Goal: Information Seeking & Learning: Learn about a topic

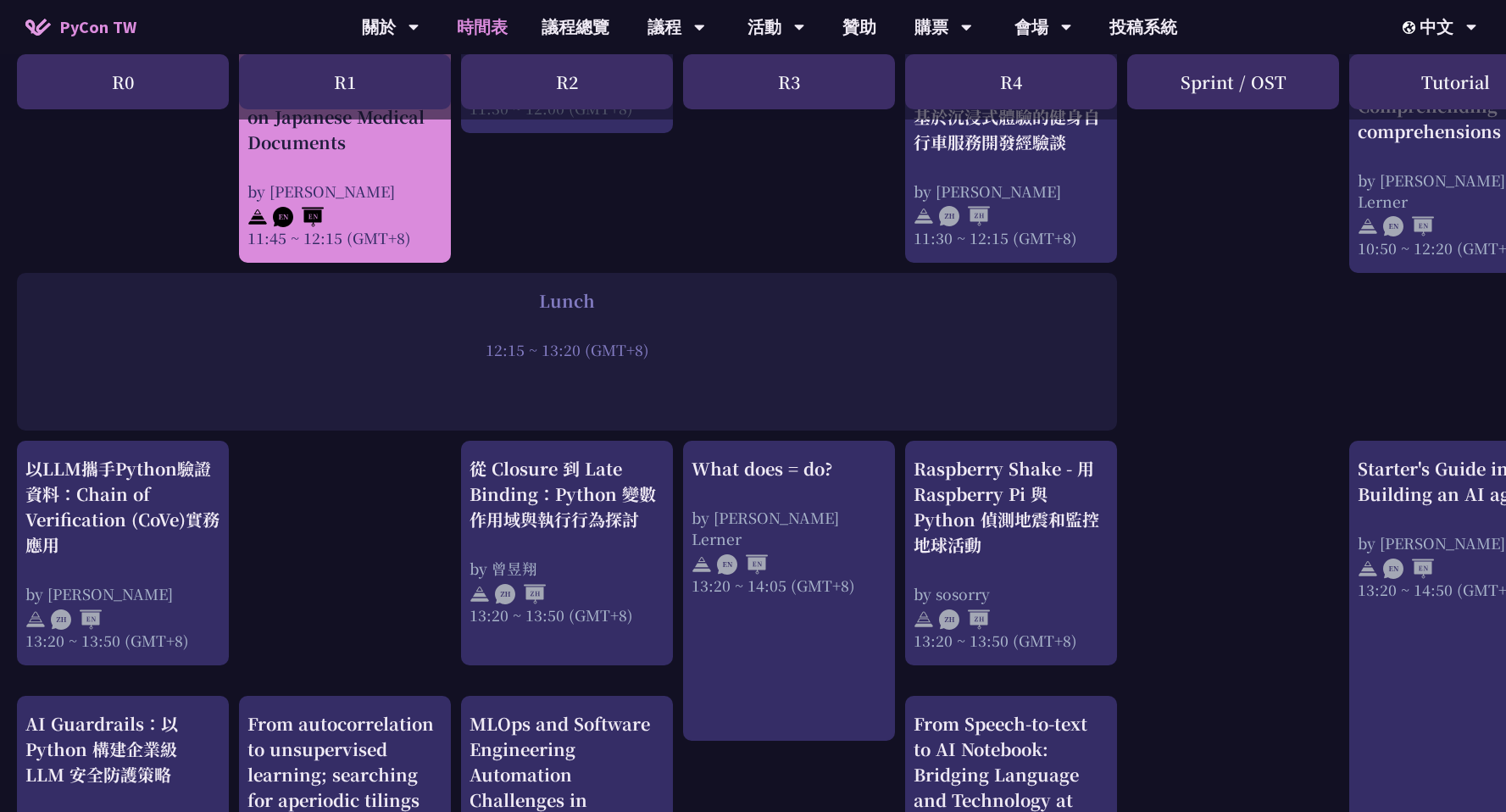
scroll to position [1170, 0]
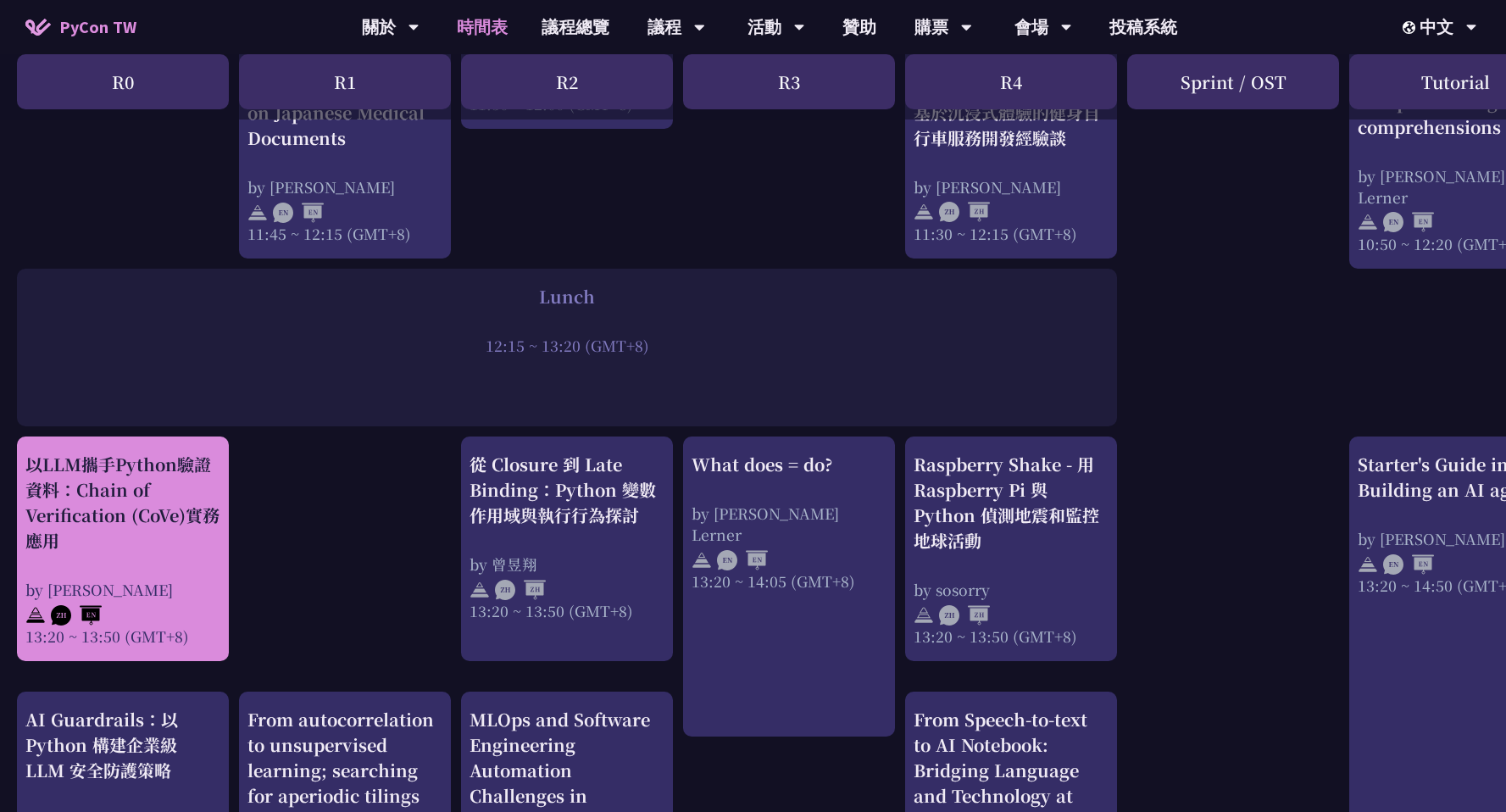
click at [183, 563] on div "以LLM攜手Python驗證資料：Chain of Verification (CoVe)實務應用 by [PERSON_NAME] 13:20 ~ 13:5…" at bounding box center [122, 548] width 195 height 195
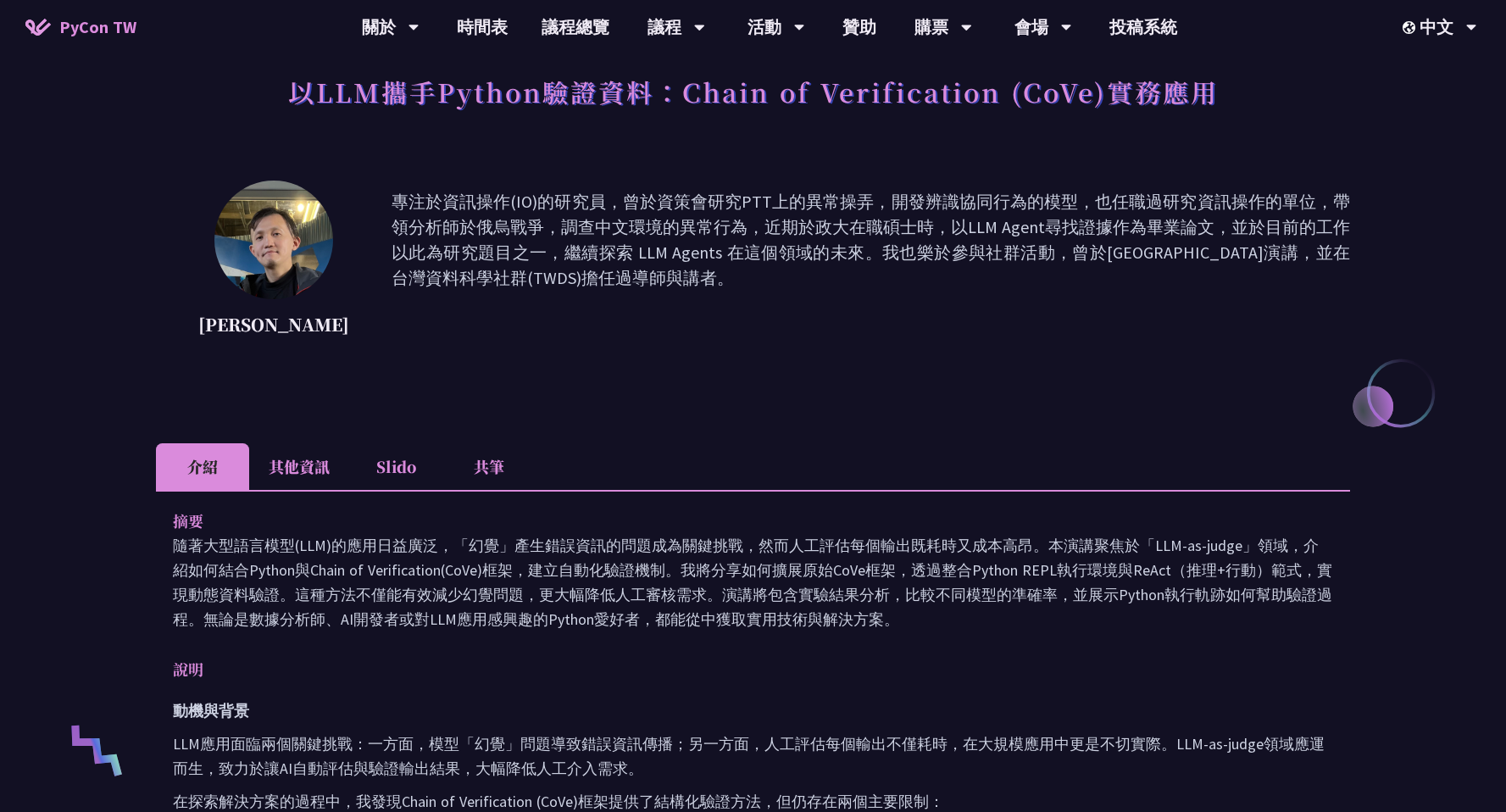
scroll to position [40, 0]
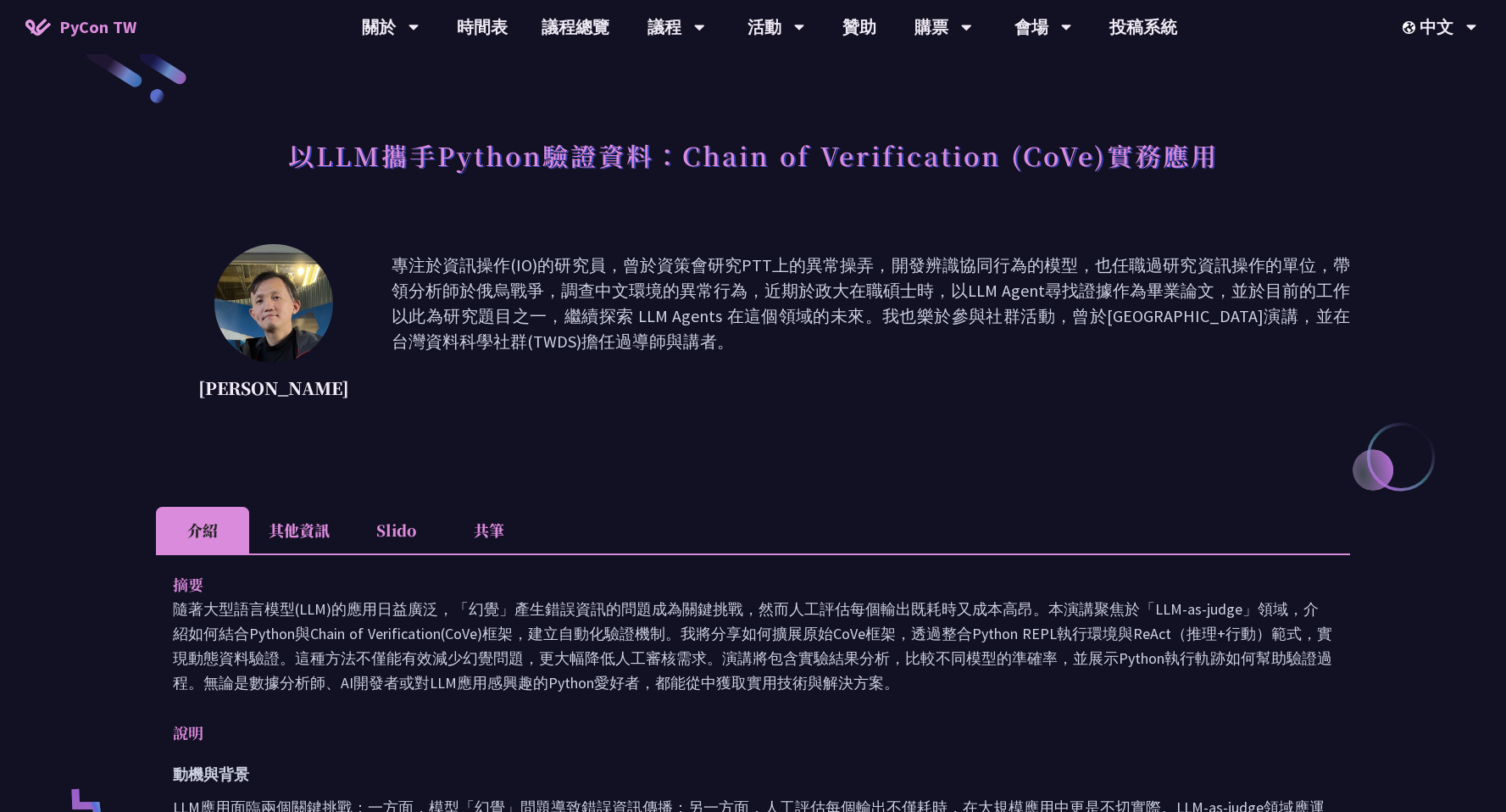
click at [326, 540] on li "其他資訊" at bounding box center [299, 530] width 100 height 47
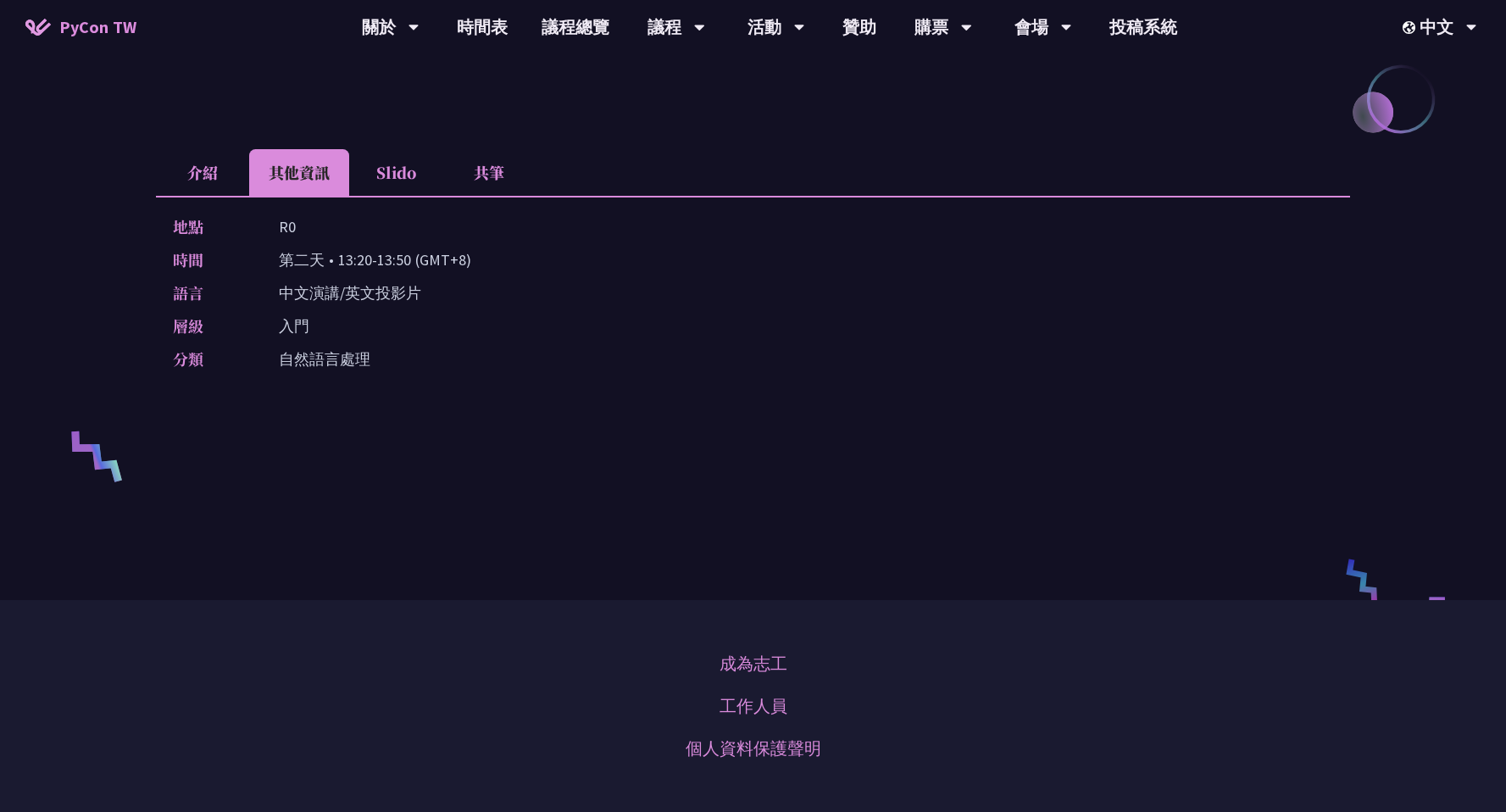
scroll to position [239, 0]
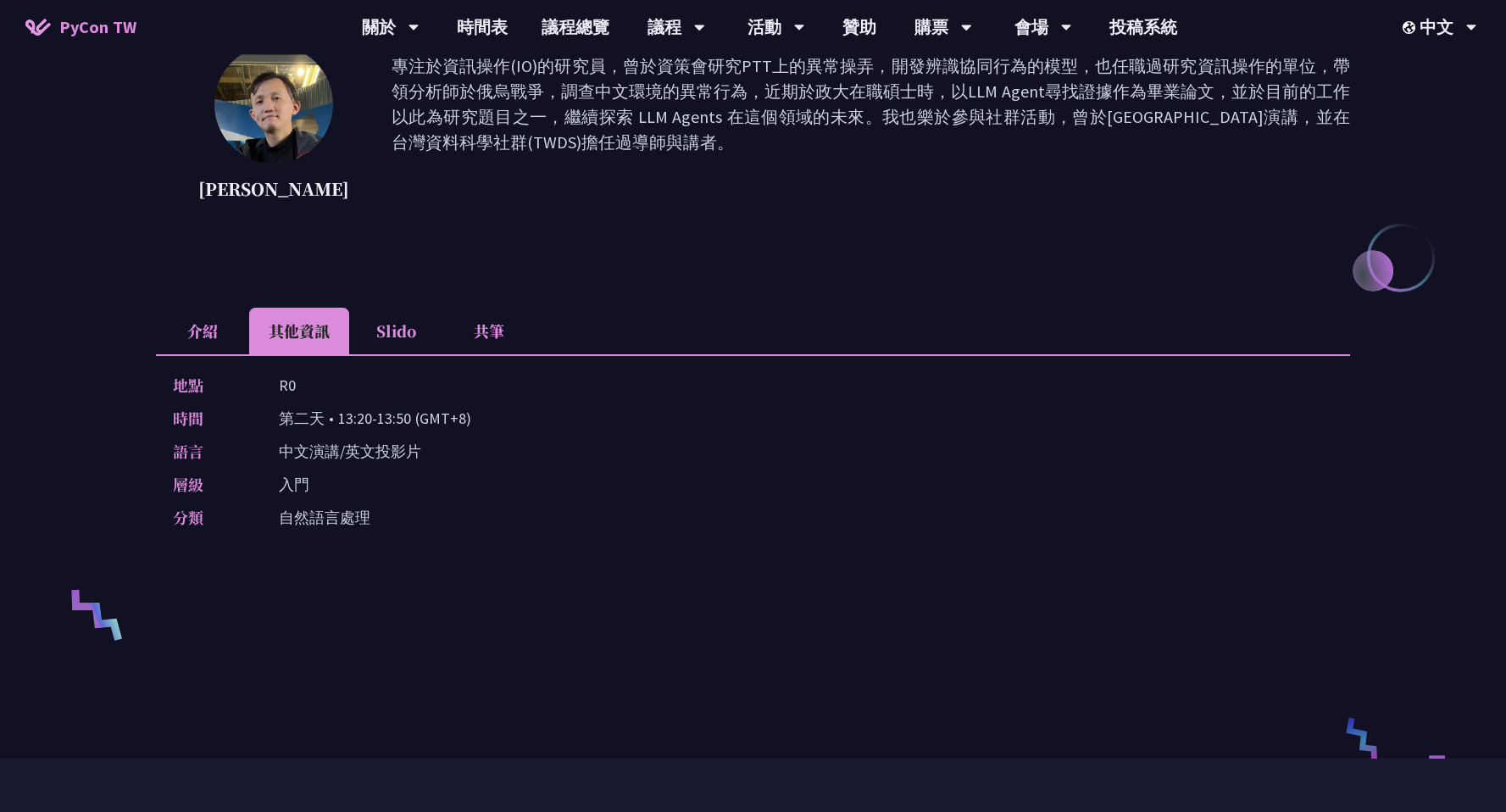
click at [479, 334] on li "共筆" at bounding box center [489, 331] width 93 height 47
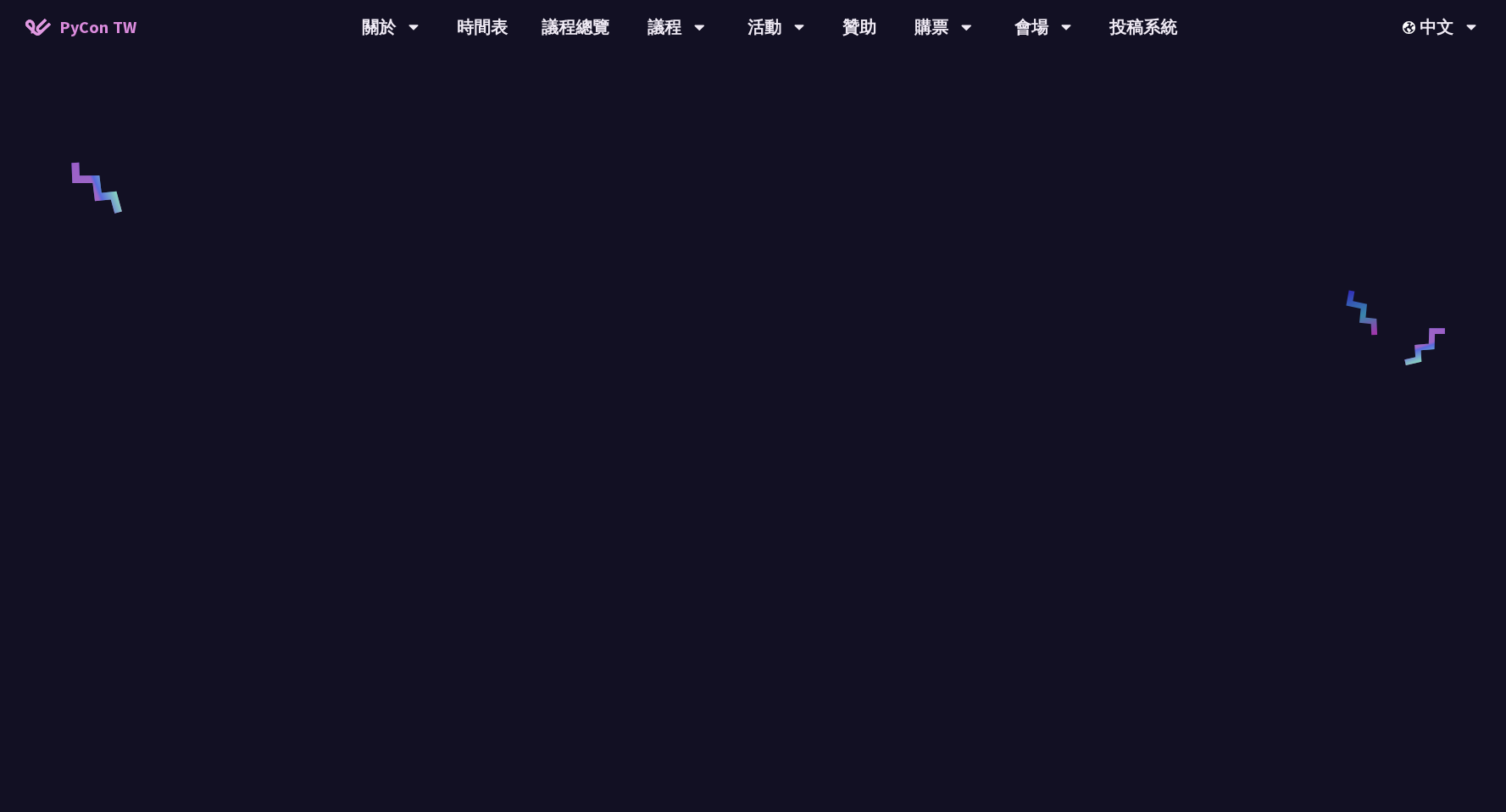
scroll to position [416, 0]
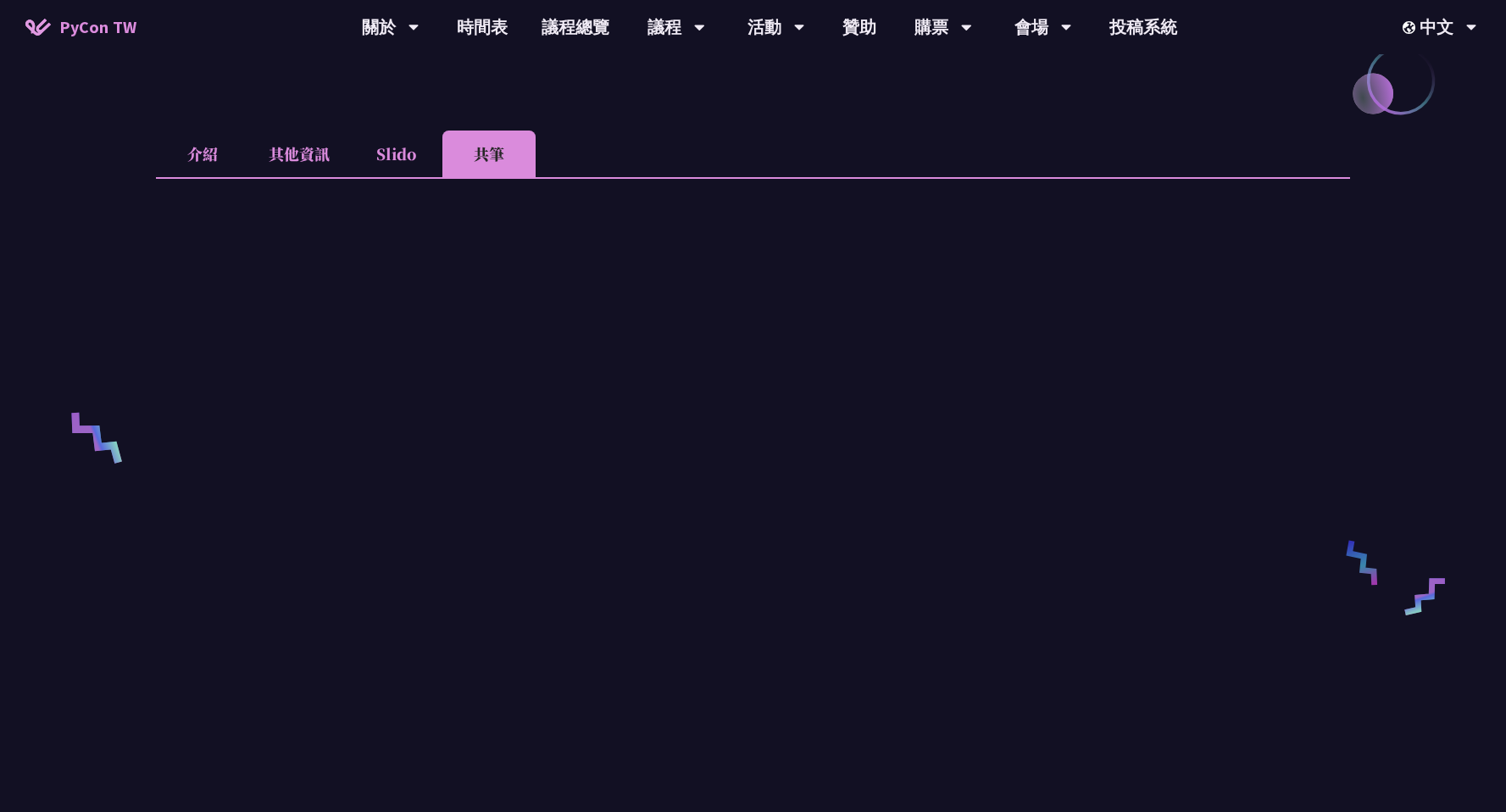
click at [214, 163] on li "介紹" at bounding box center [203, 153] width 93 height 47
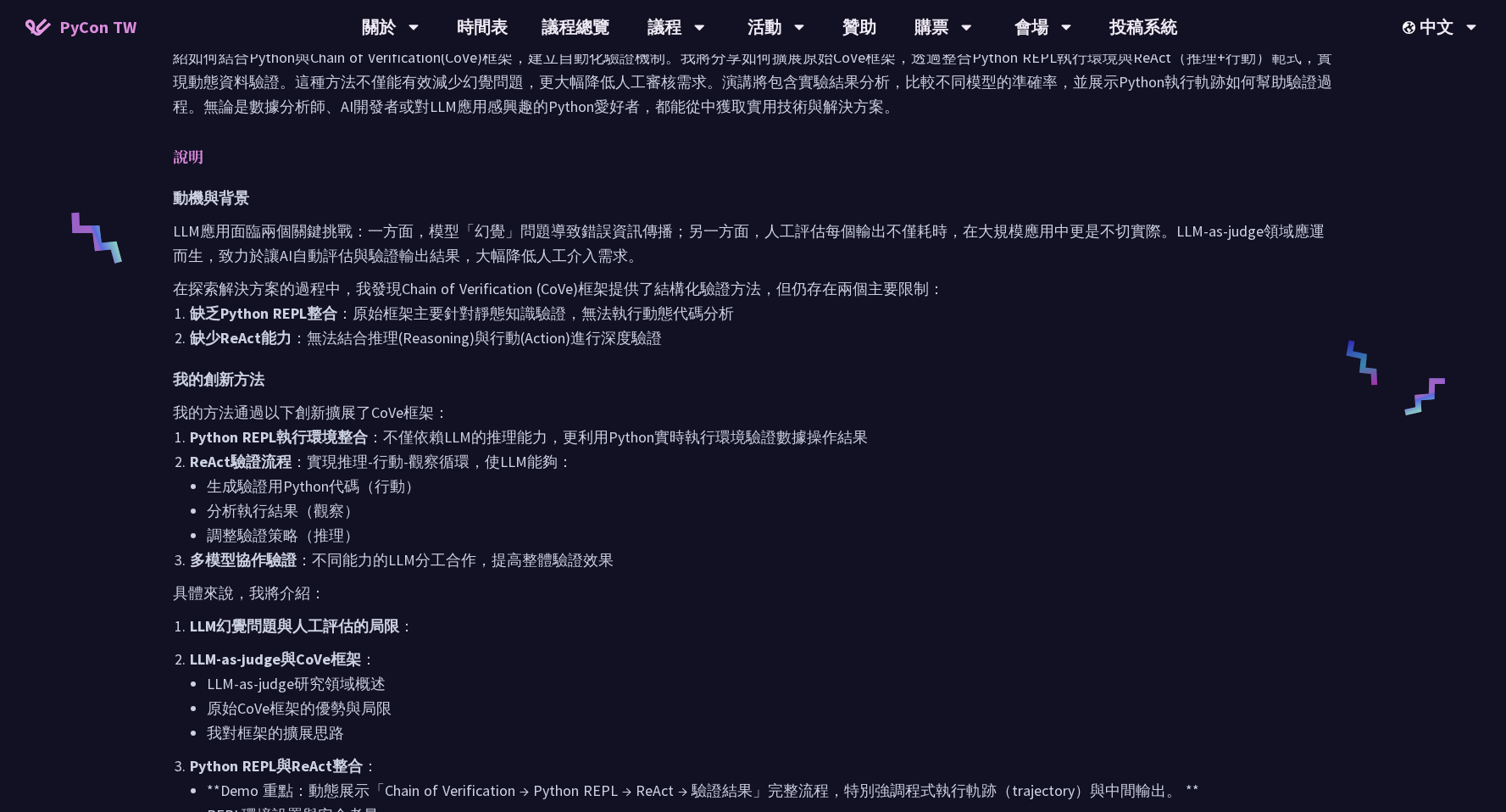
scroll to position [431, 0]
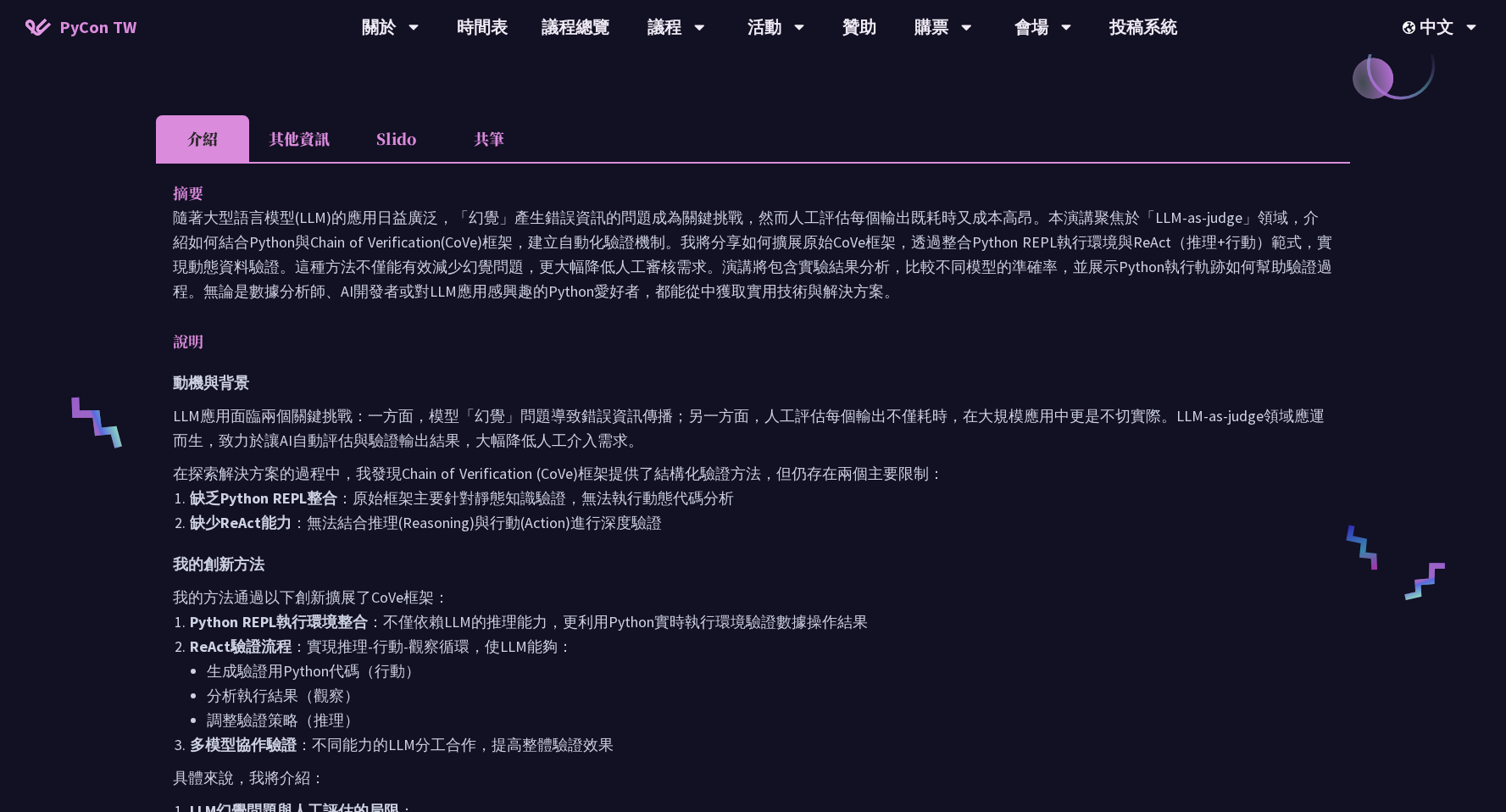
click at [379, 206] on p "隨著大型語言模型(LLM)的應用日益廣泛，「幻覺」產生錯誤資訊的問題成為關鍵挑戰，然而人工評估每個輸出既耗時又成本高昂。本演講聚焦於「LLM-as-judge…" at bounding box center [753, 254] width 1161 height 99
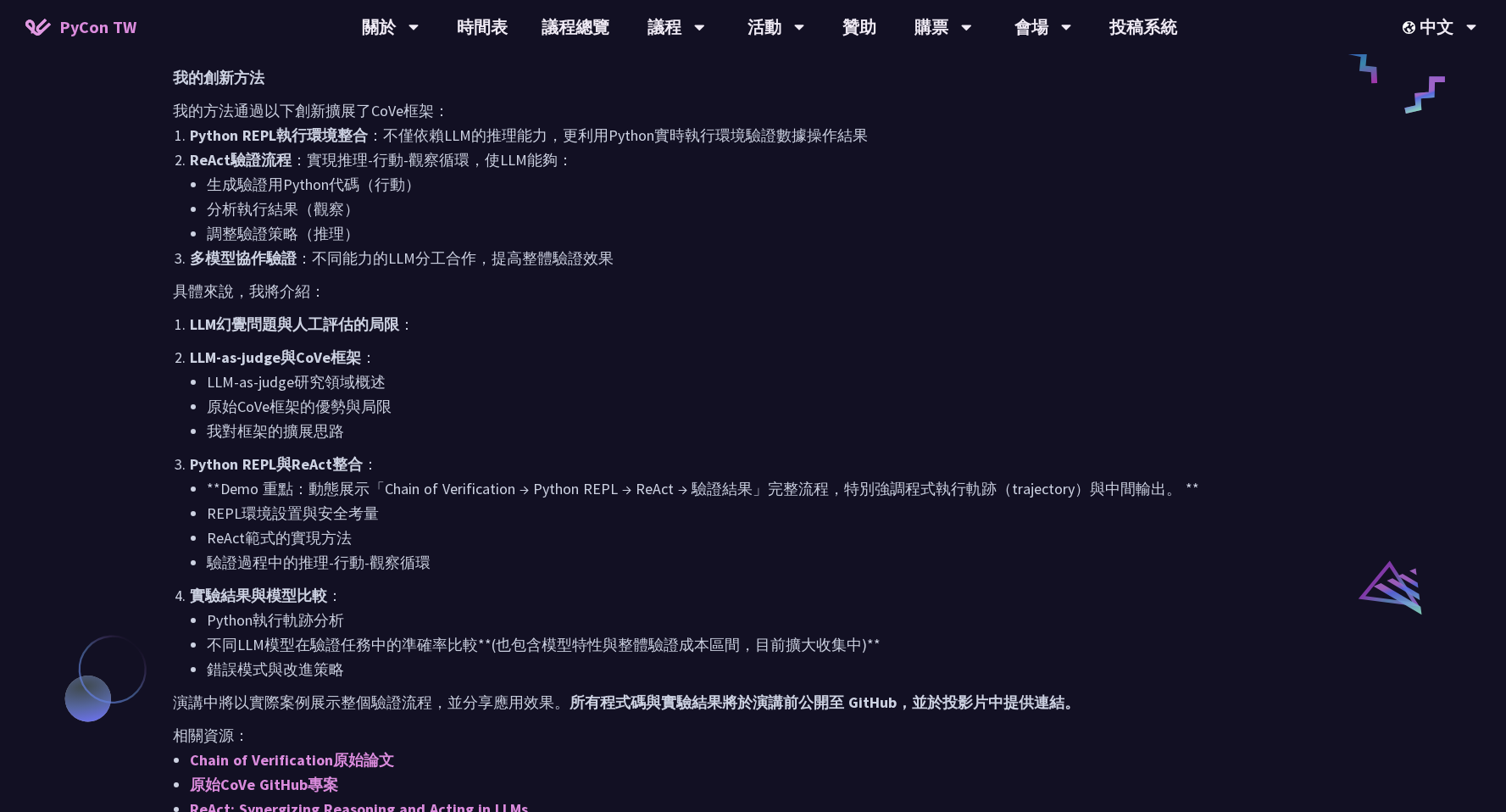
scroll to position [919, 0]
click at [282, 206] on li "分析執行結果（觀察）" at bounding box center [769, 206] width 1127 height 25
click at [482, 29] on link "時間表" at bounding box center [482, 26] width 85 height 54
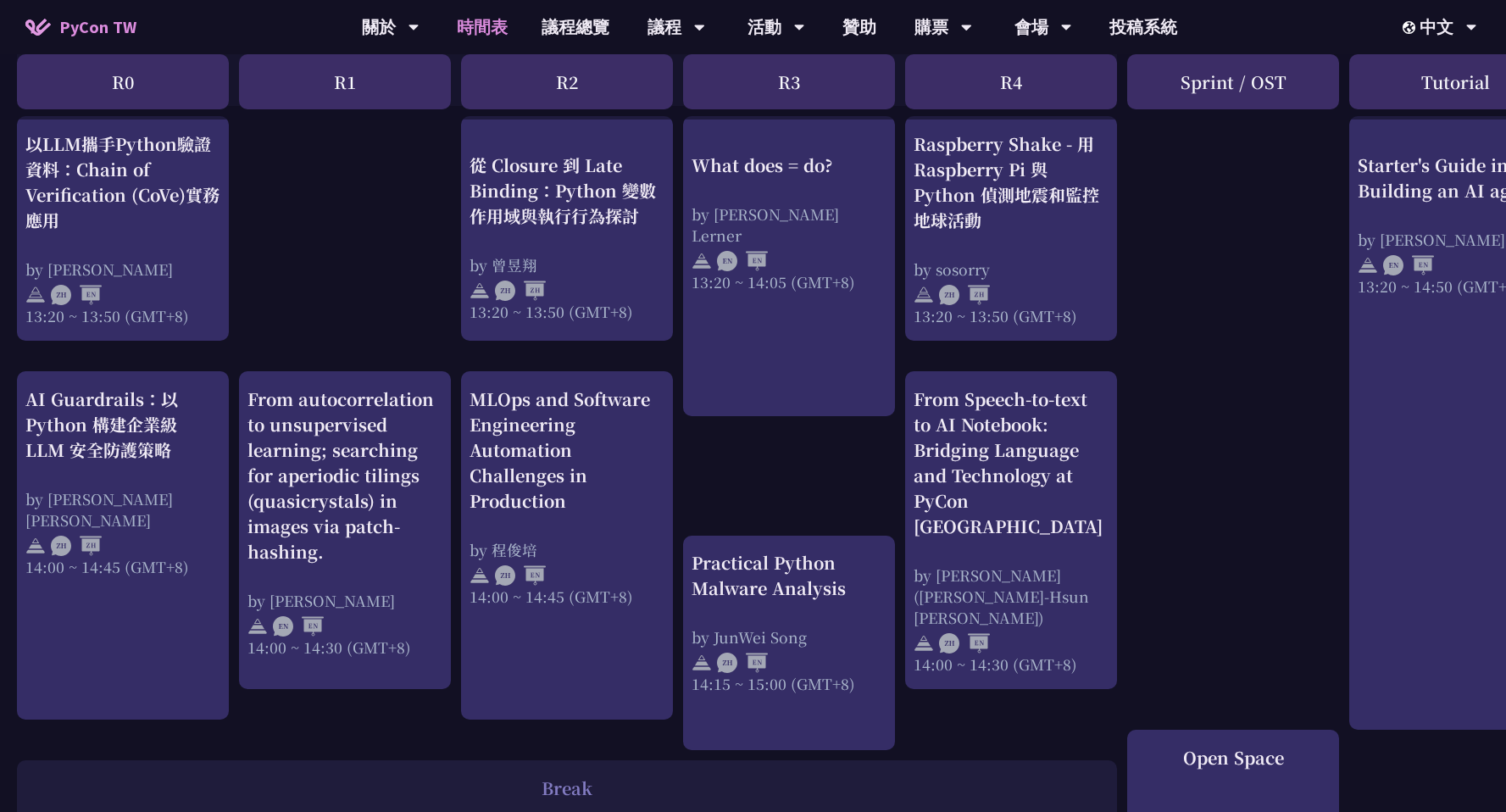
scroll to position [1485, 0]
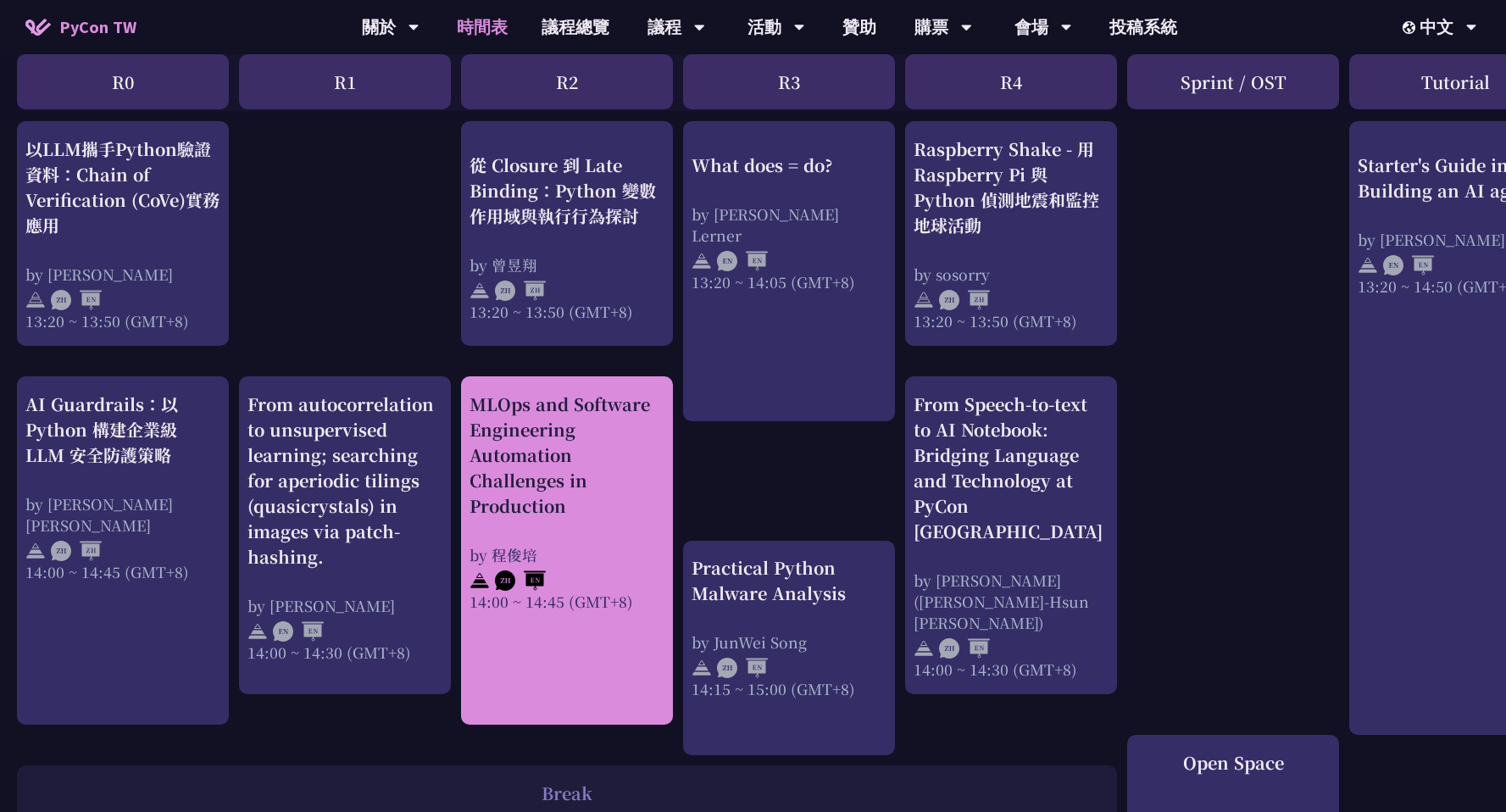
click at [639, 456] on div "MLOps and Software Engineering Automation Challenges in Production" at bounding box center [567, 455] width 195 height 127
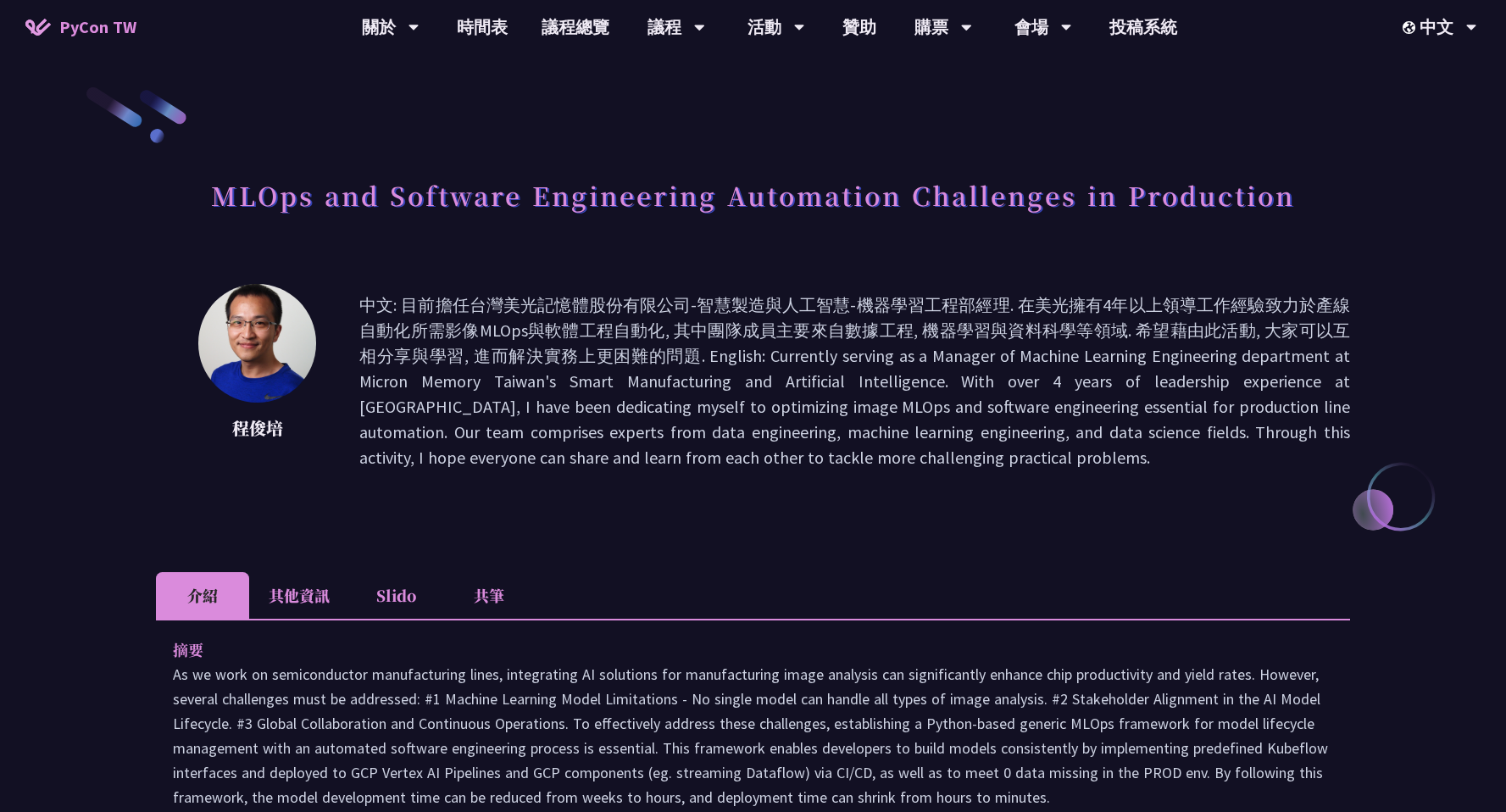
click at [313, 597] on li "其他資訊" at bounding box center [299, 595] width 100 height 47
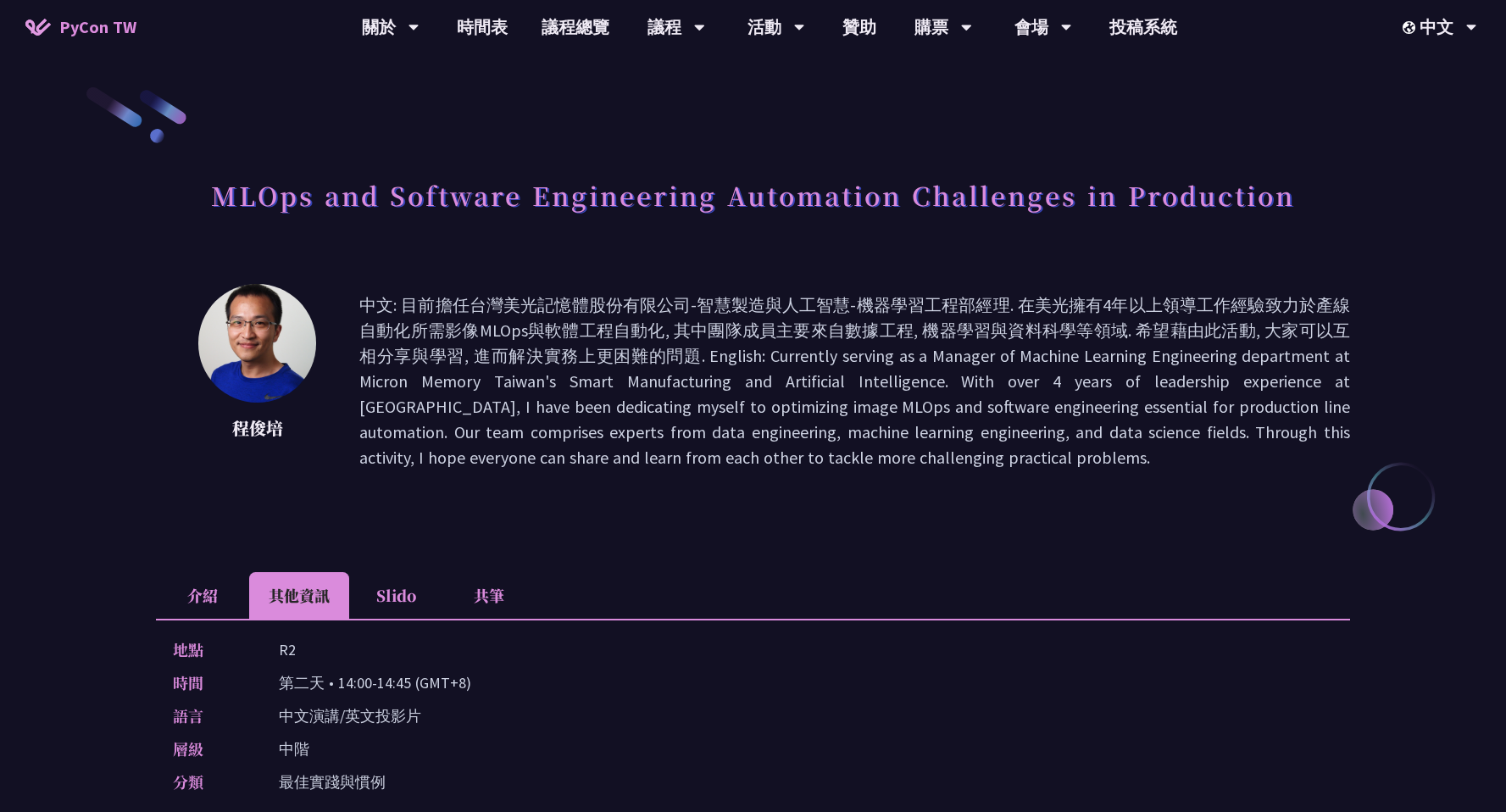
click at [239, 598] on li "介紹" at bounding box center [203, 595] width 93 height 47
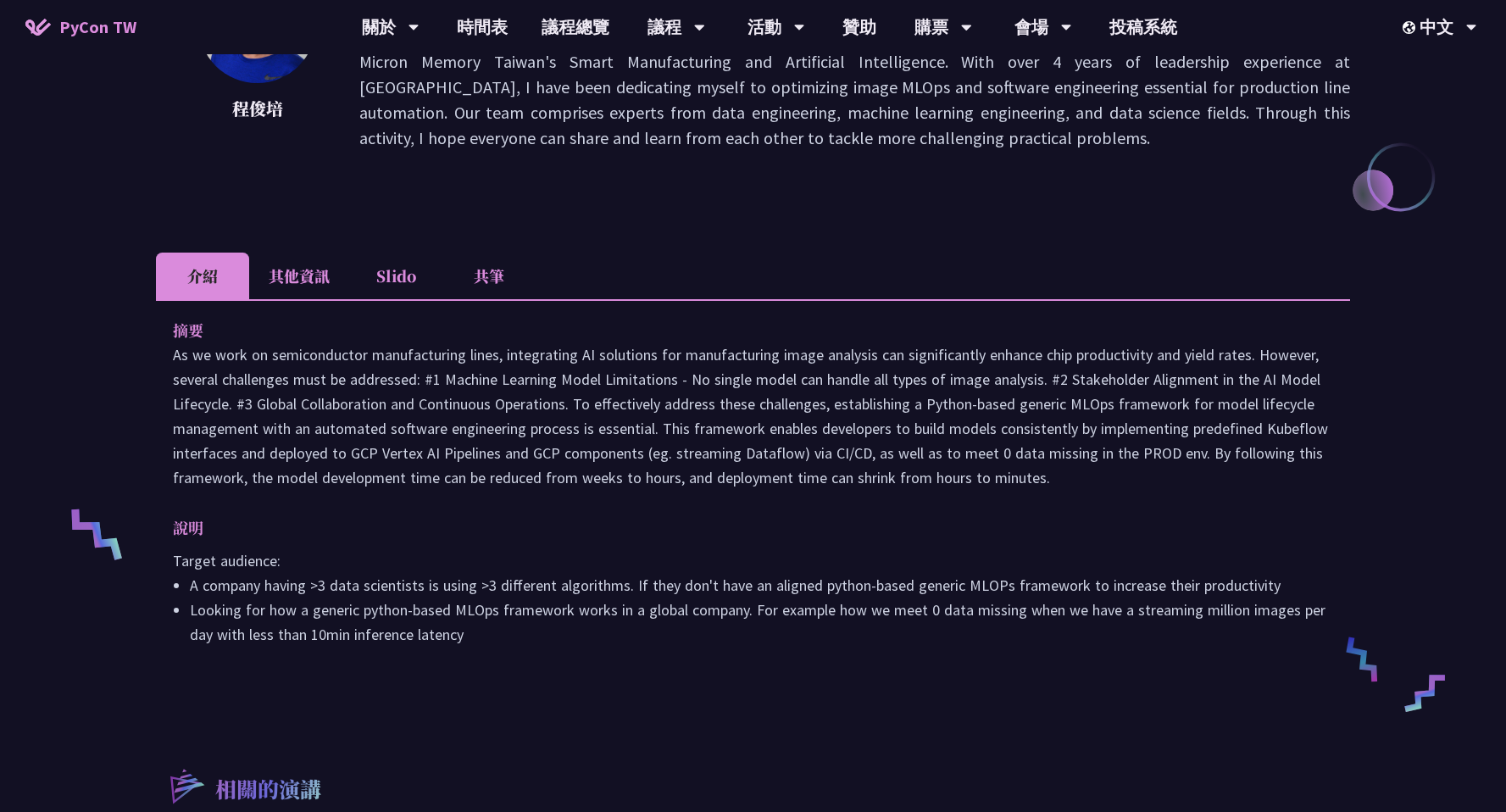
scroll to position [260, 0]
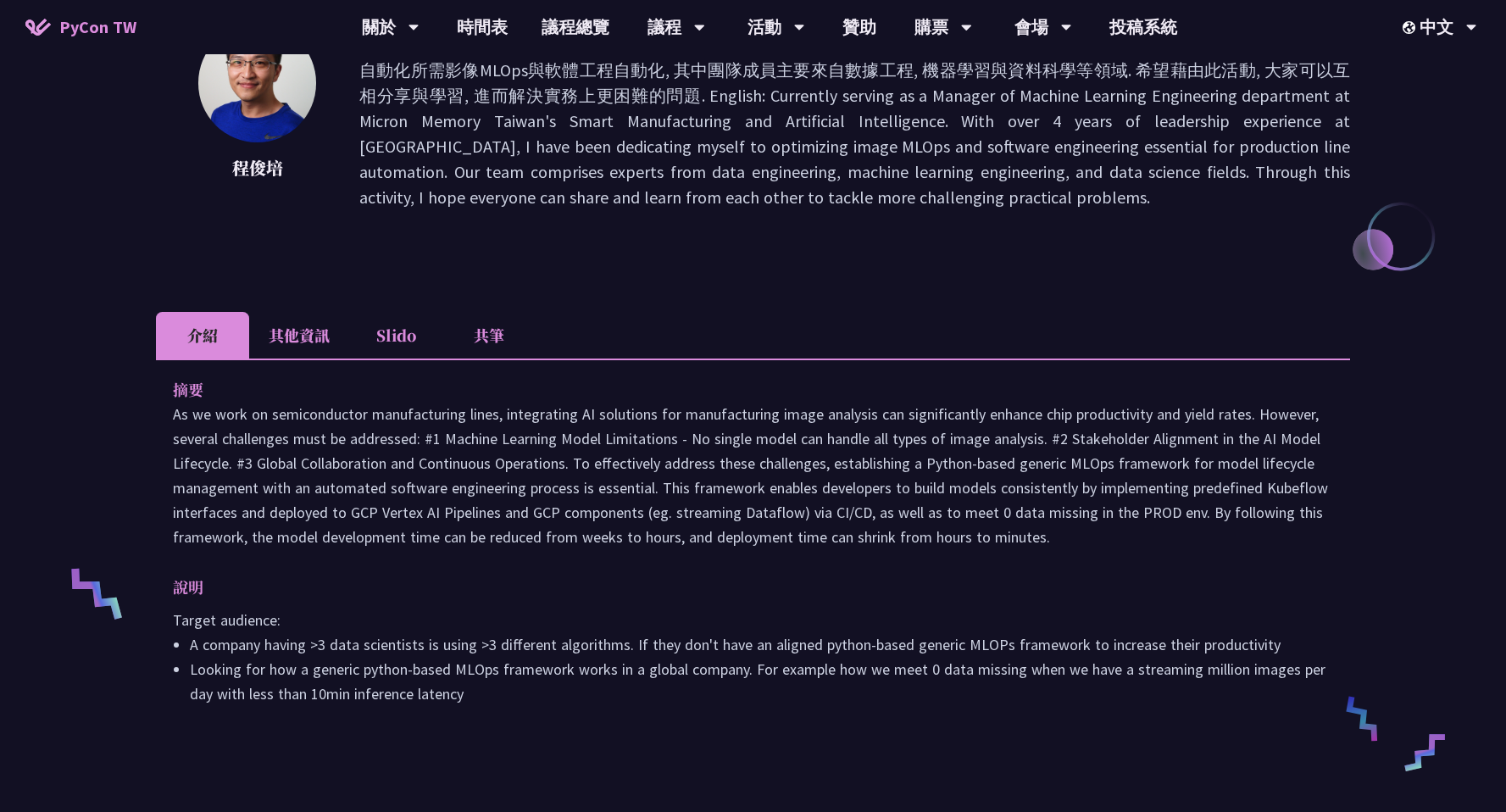
click at [331, 338] on li "其他資訊" at bounding box center [299, 334] width 100 height 47
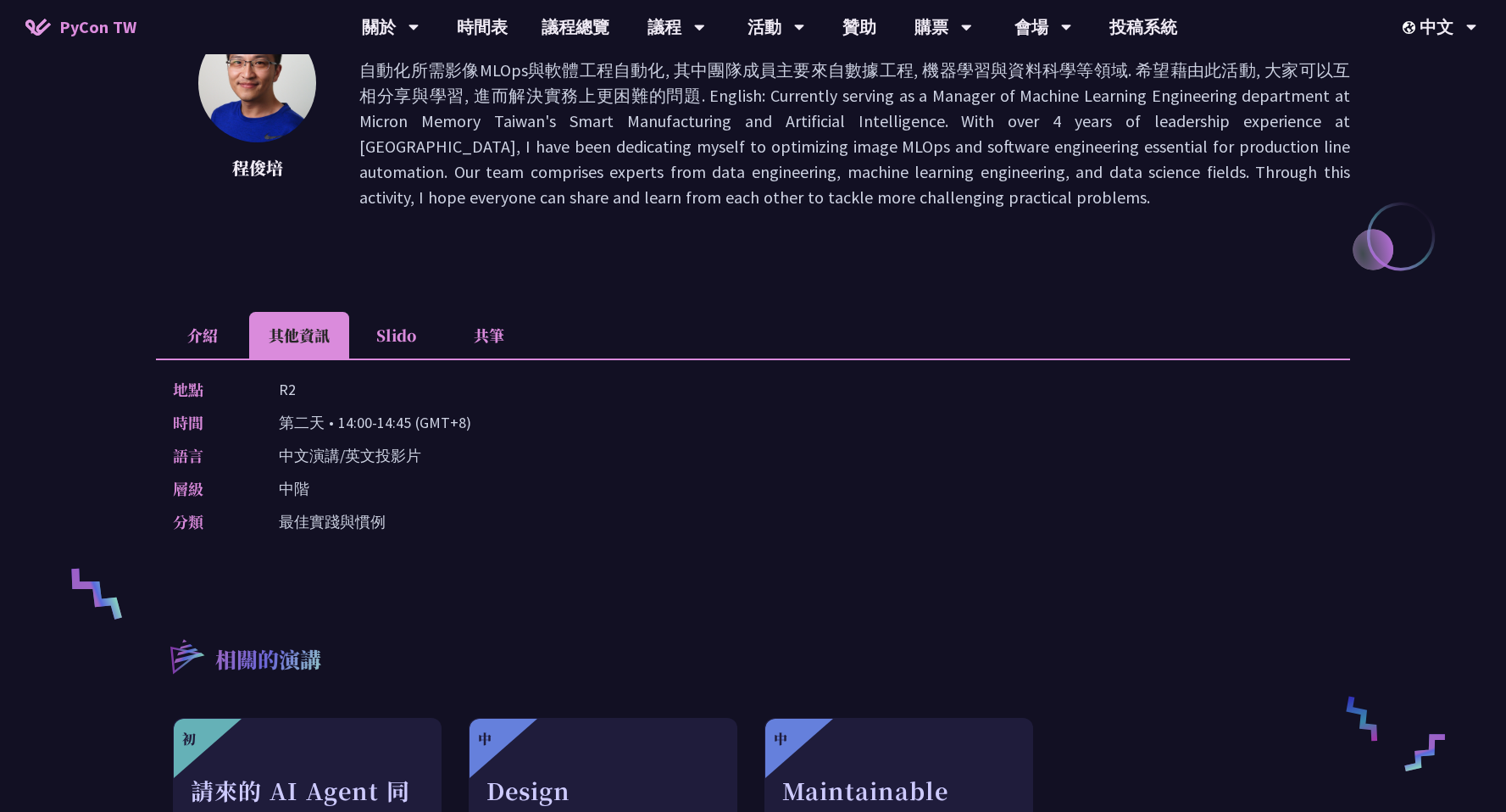
click at [380, 339] on li "Slido" at bounding box center [396, 334] width 93 height 47
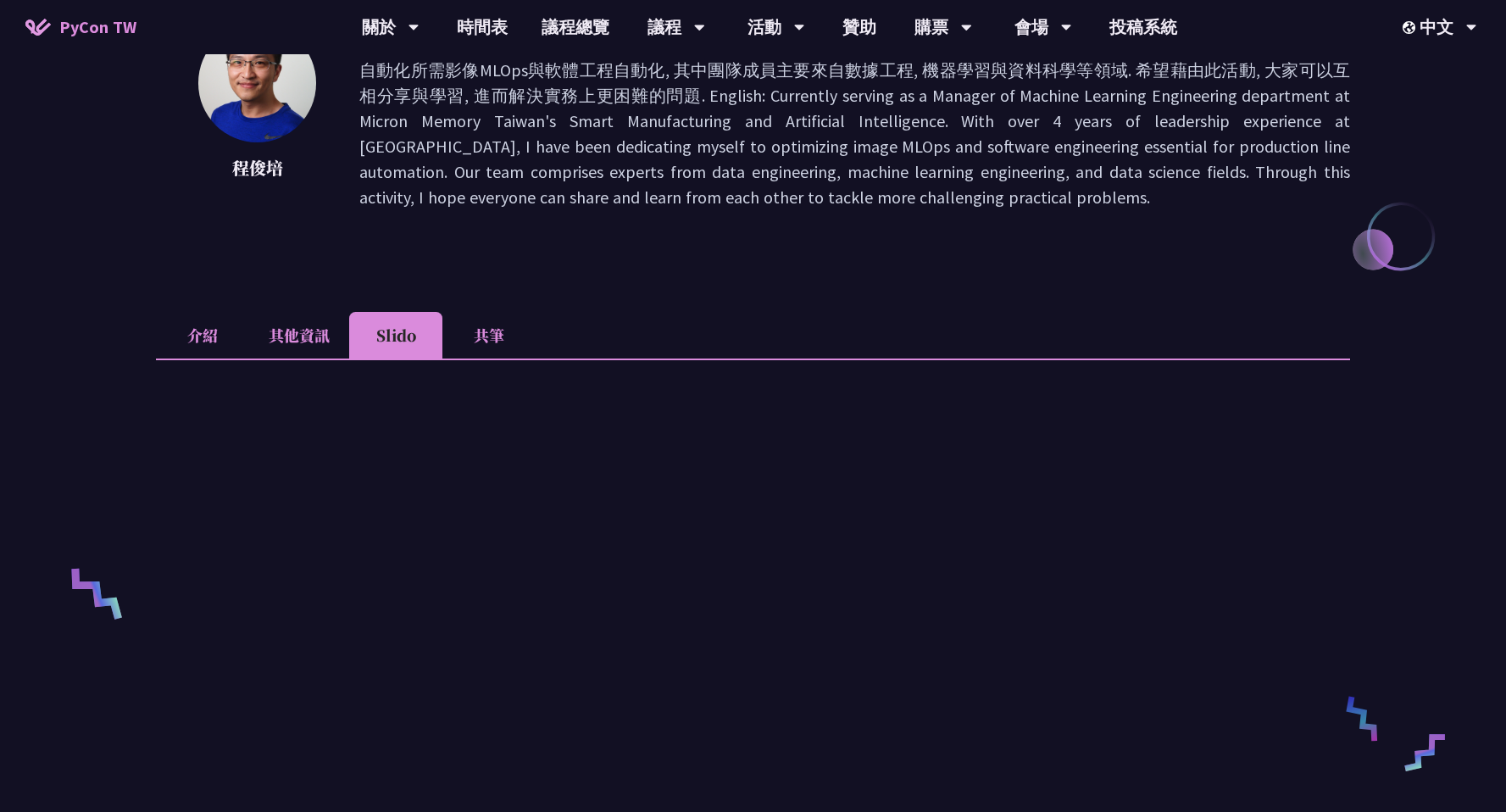
click at [315, 343] on li "其他資訊" at bounding box center [299, 334] width 100 height 47
